Goal: Find specific page/section: Find specific page/section

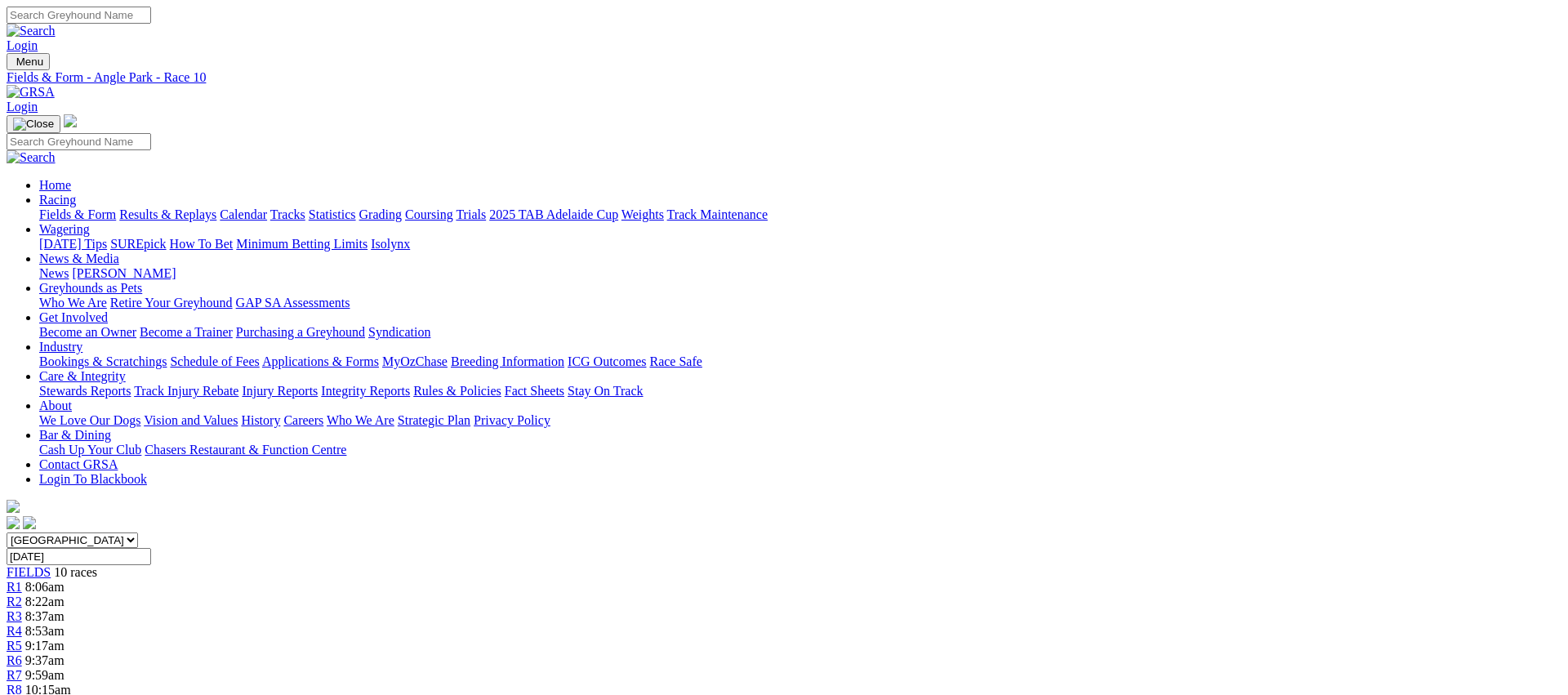
click at [116, 207] on link "Fields & Form" at bounding box center [77, 214] width 77 height 14
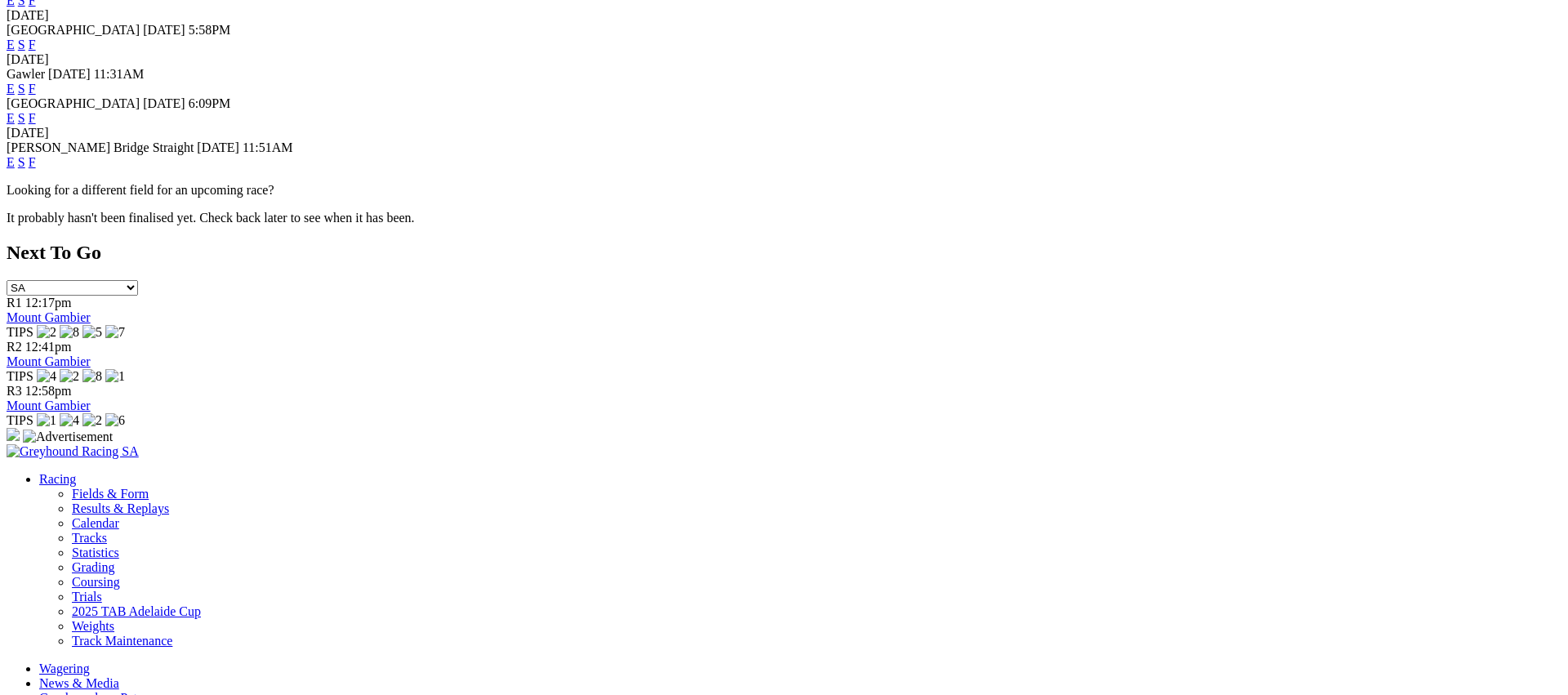
scroll to position [693, 0]
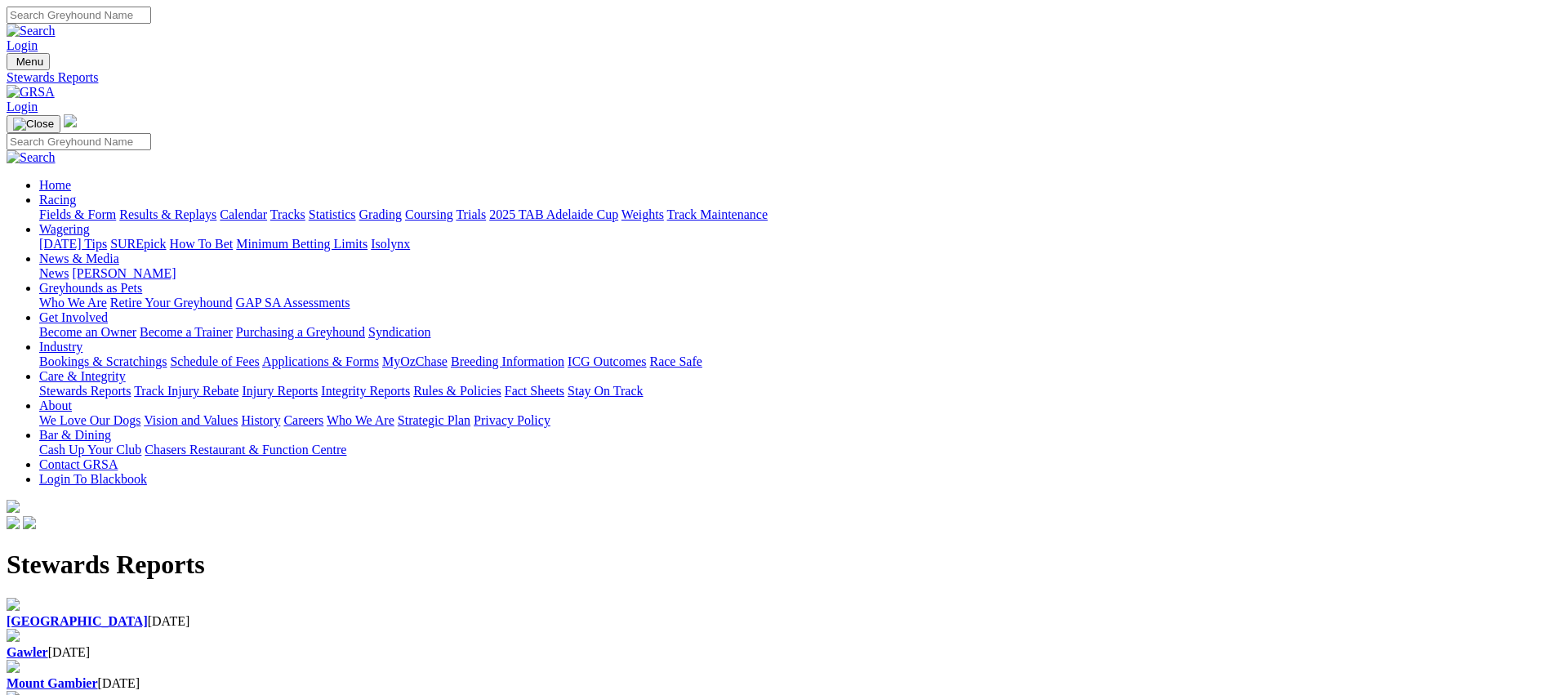
click at [148, 615] on b "[GEOGRAPHIC_DATA]" at bounding box center [77, 621] width 141 height 14
